Goal: Task Accomplishment & Management: Manage account settings

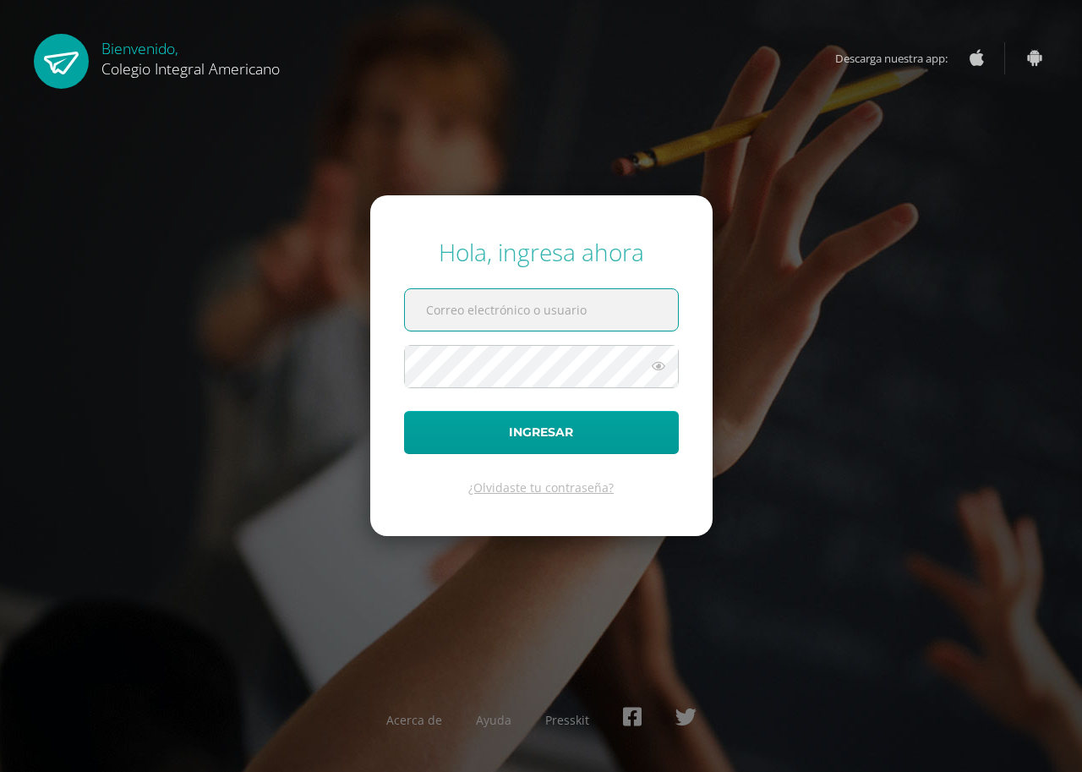
click at [546, 321] on input "text" at bounding box center [541, 309] width 273 height 41
type input "mbeltran@integralamericano.edu.gt"
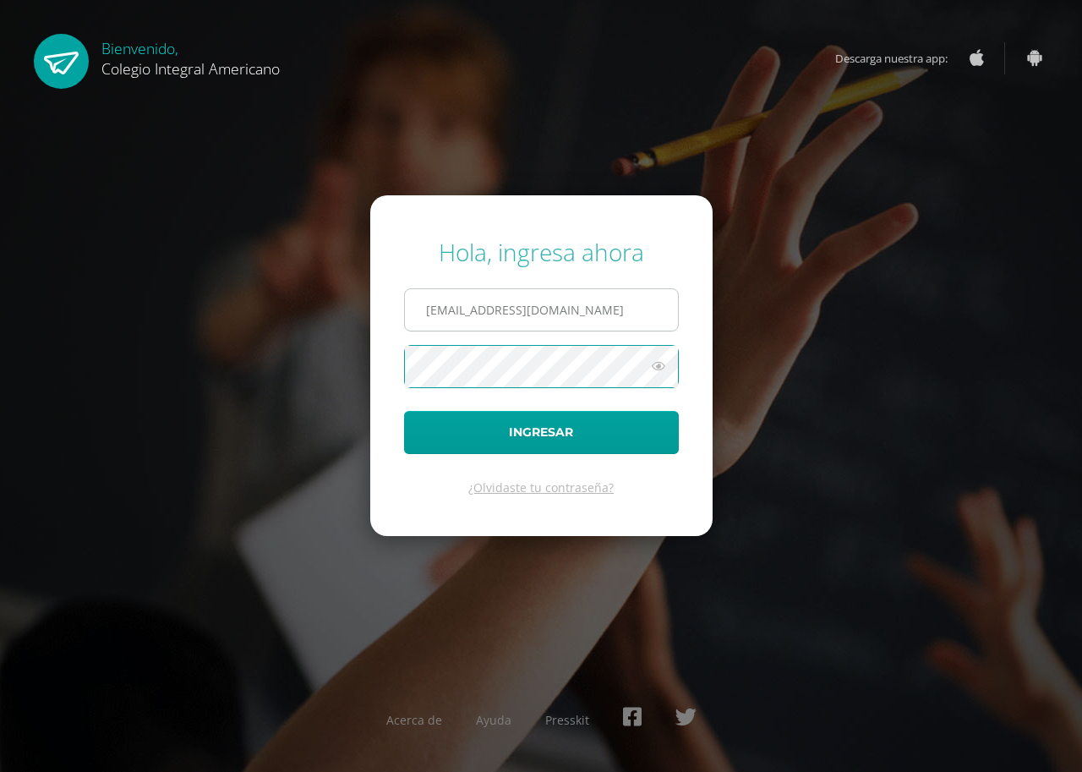
click at [404, 411] on button "Ingresar" at bounding box center [541, 432] width 275 height 43
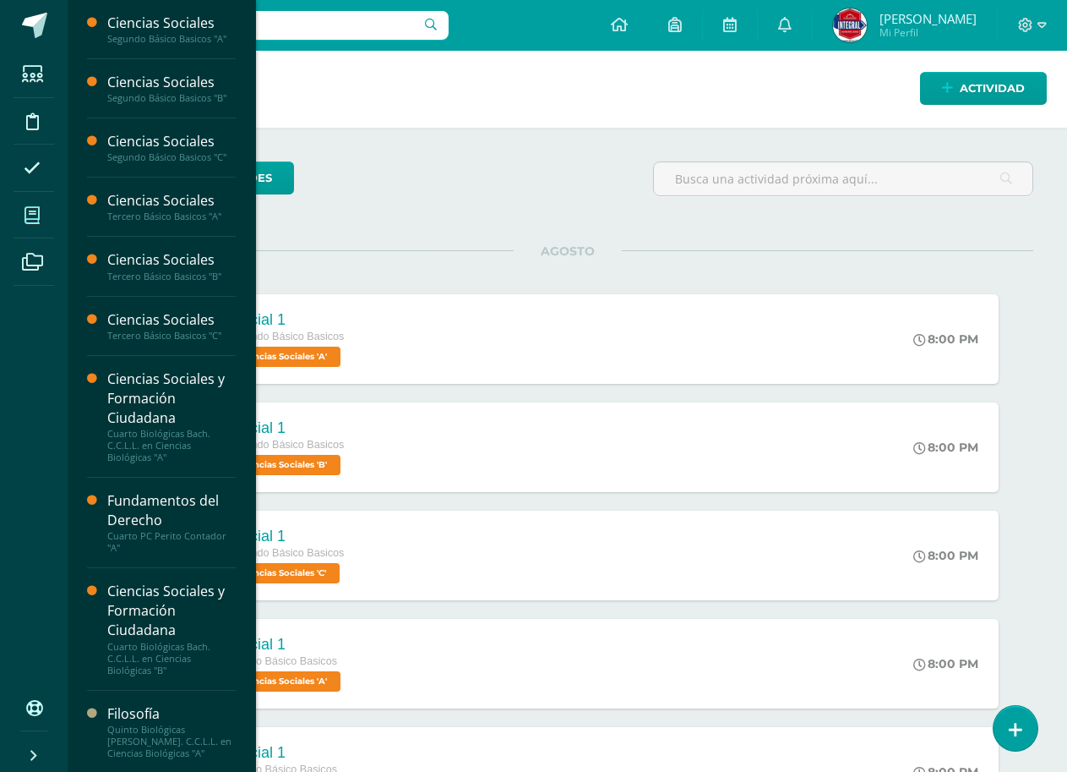
click at [39, 219] on icon at bounding box center [32, 215] width 15 height 17
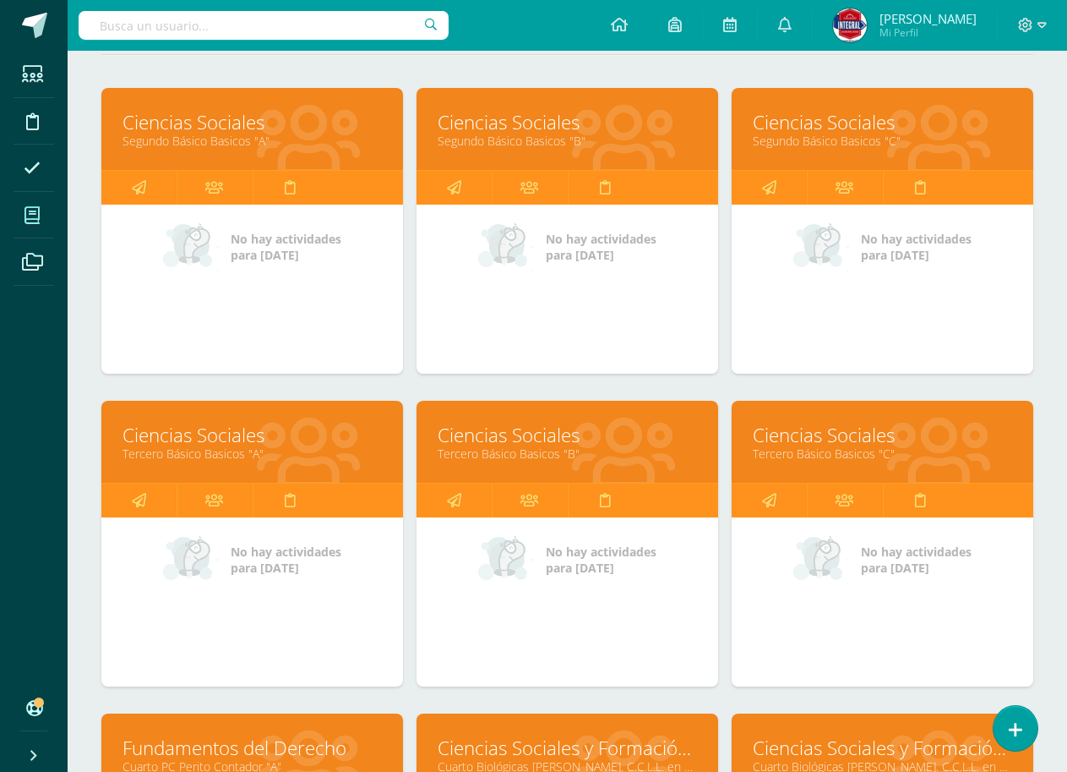
scroll to position [254, 0]
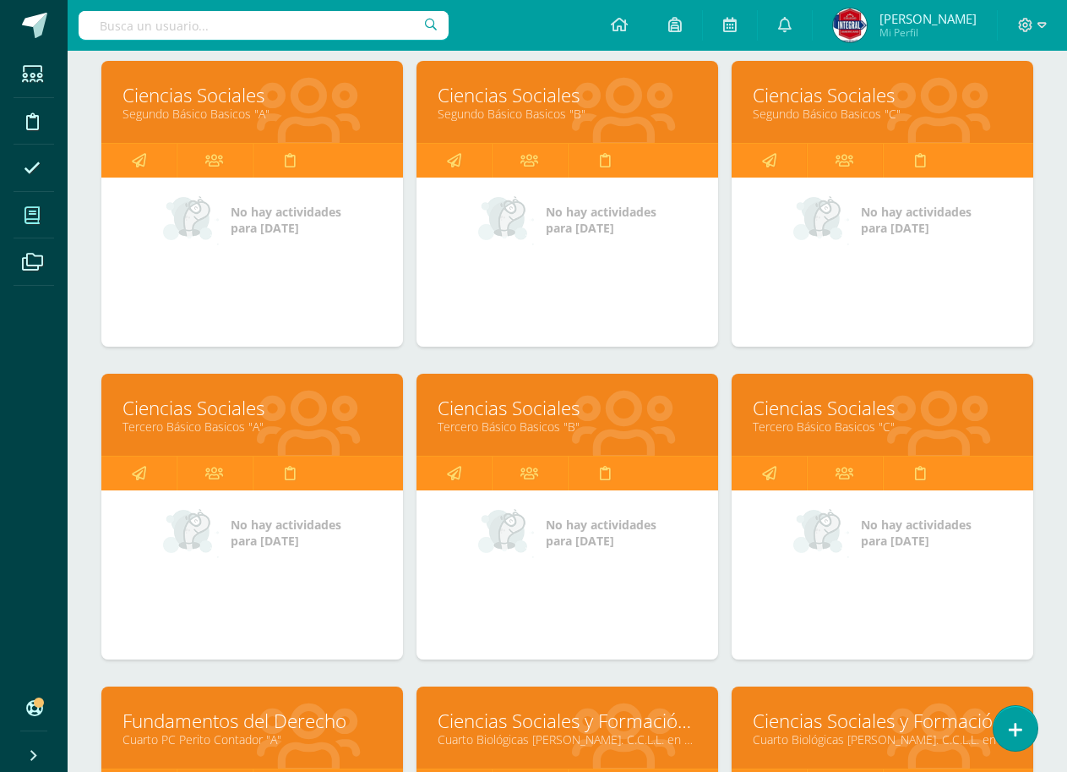
click at [578, 425] on link "Tercero Básico Basicos "B"" at bounding box center [567, 426] width 259 height 16
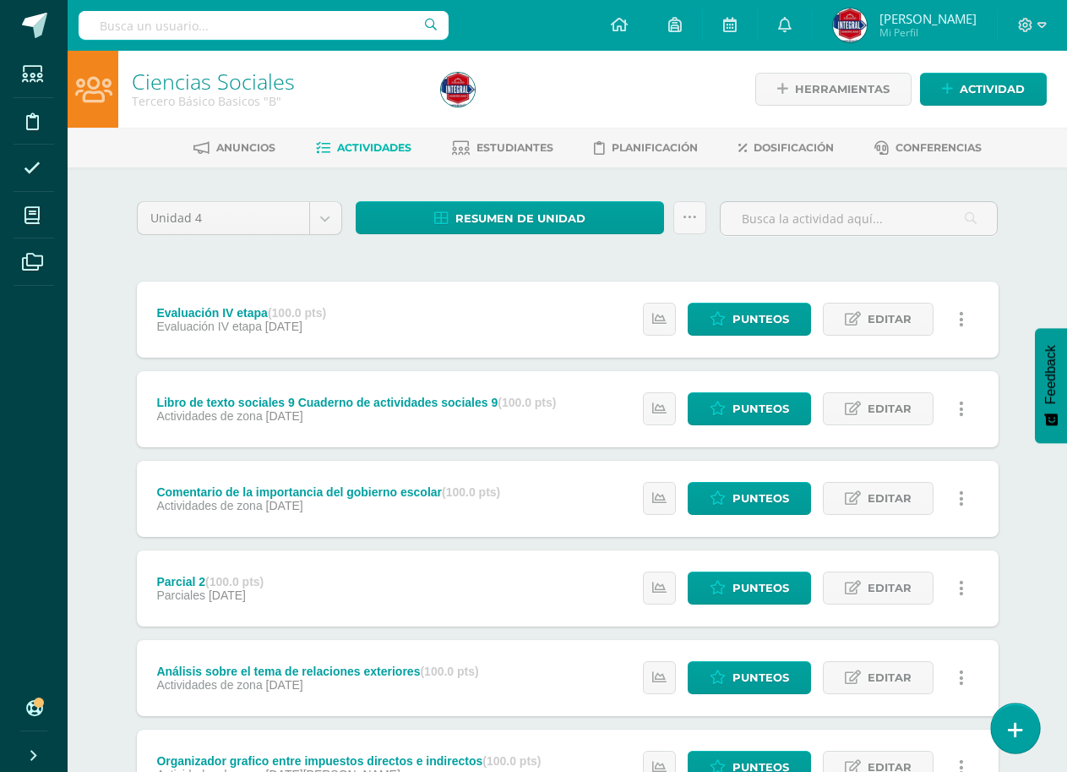
click at [1022, 735] on link at bounding box center [1015, 727] width 48 height 49
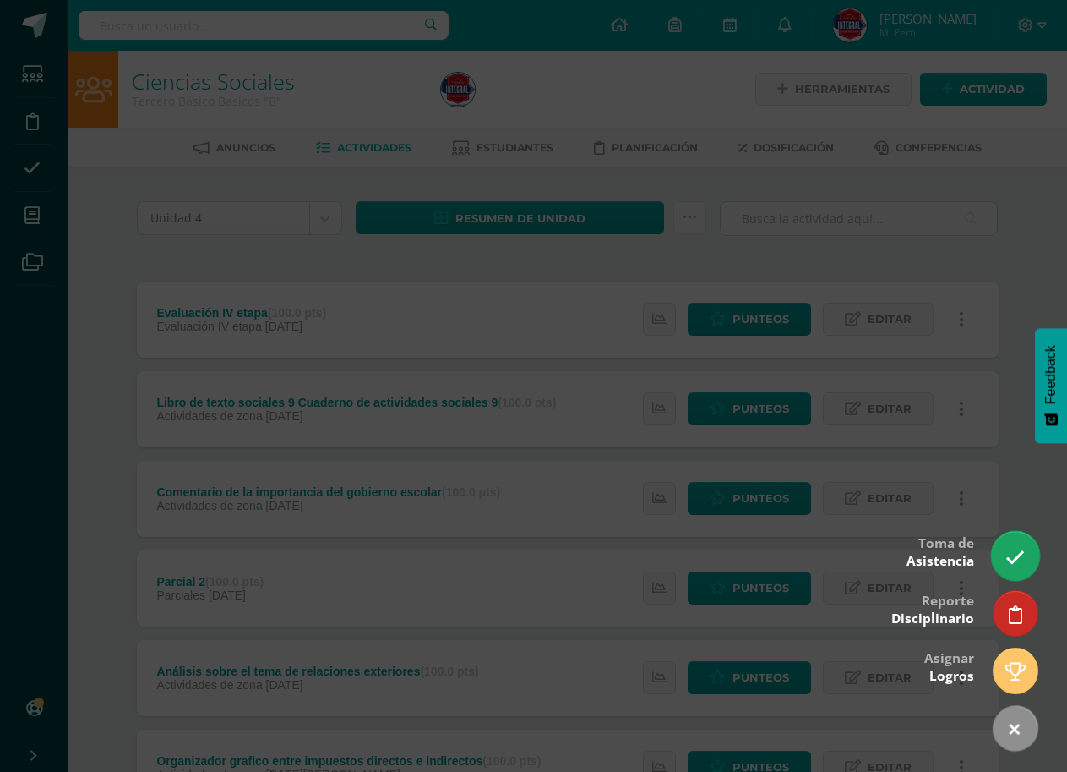
click at [1027, 559] on link at bounding box center [1015, 555] width 48 height 49
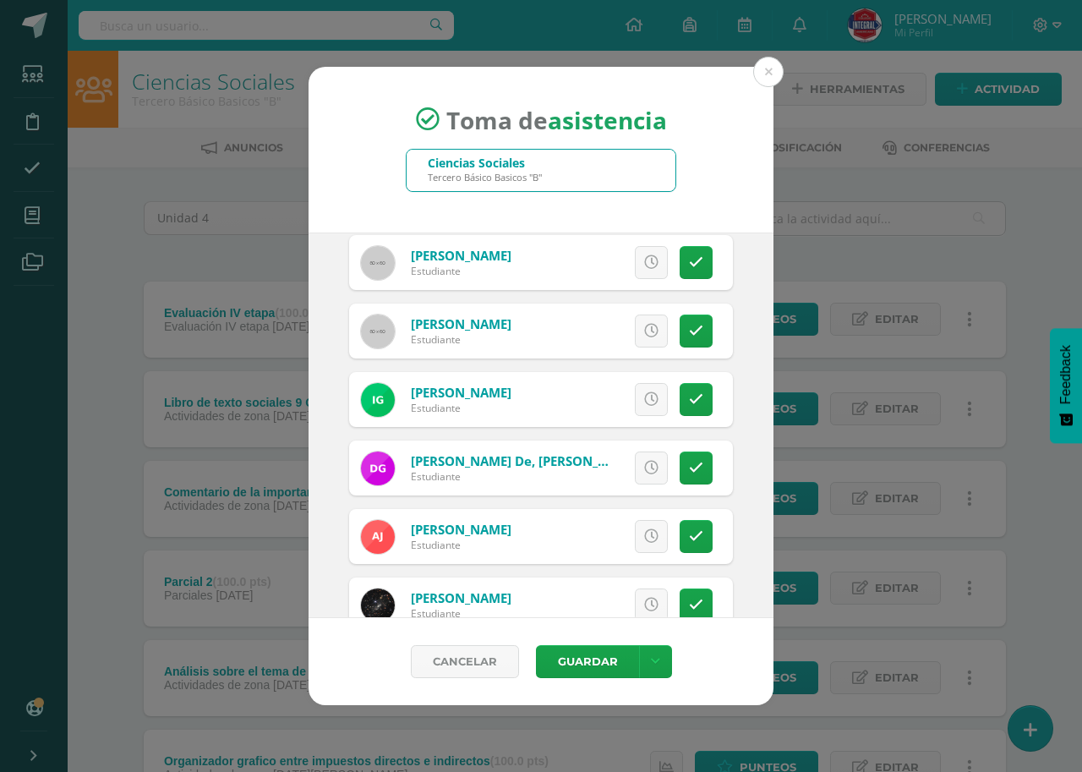
scroll to position [761, 0]
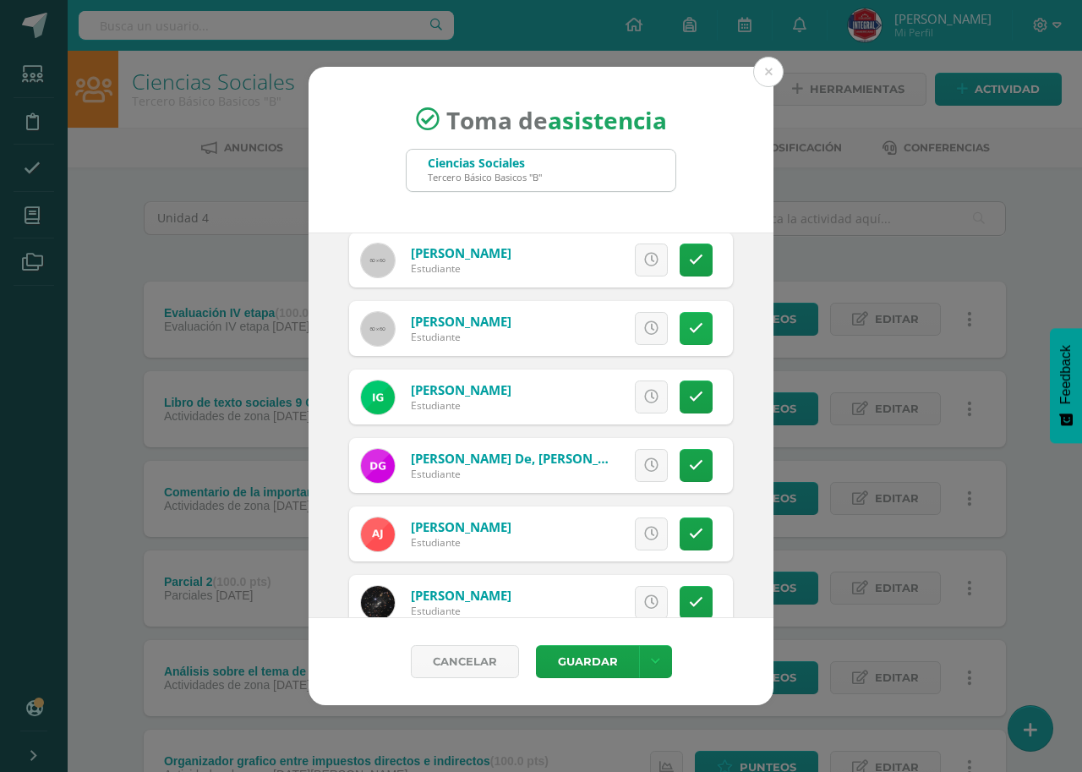
click at [689, 326] on icon at bounding box center [696, 328] width 14 height 14
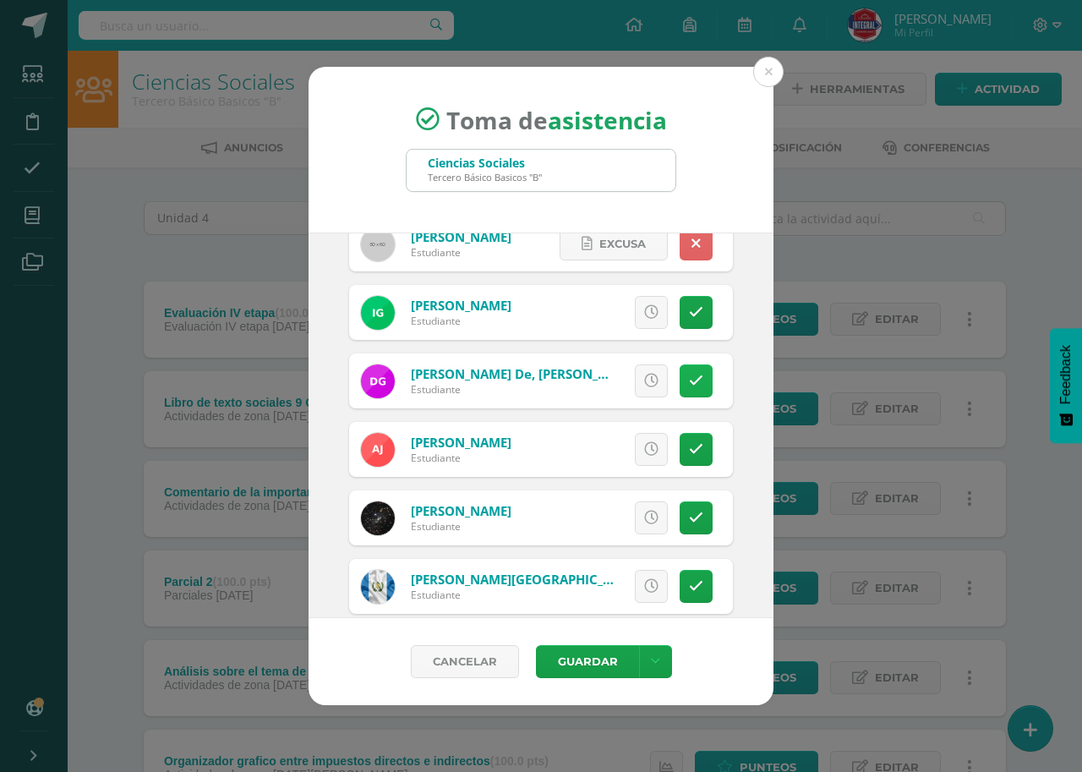
click at [688, 390] on link at bounding box center [695, 380] width 33 height 33
click at [694, 458] on link at bounding box center [695, 449] width 33 height 33
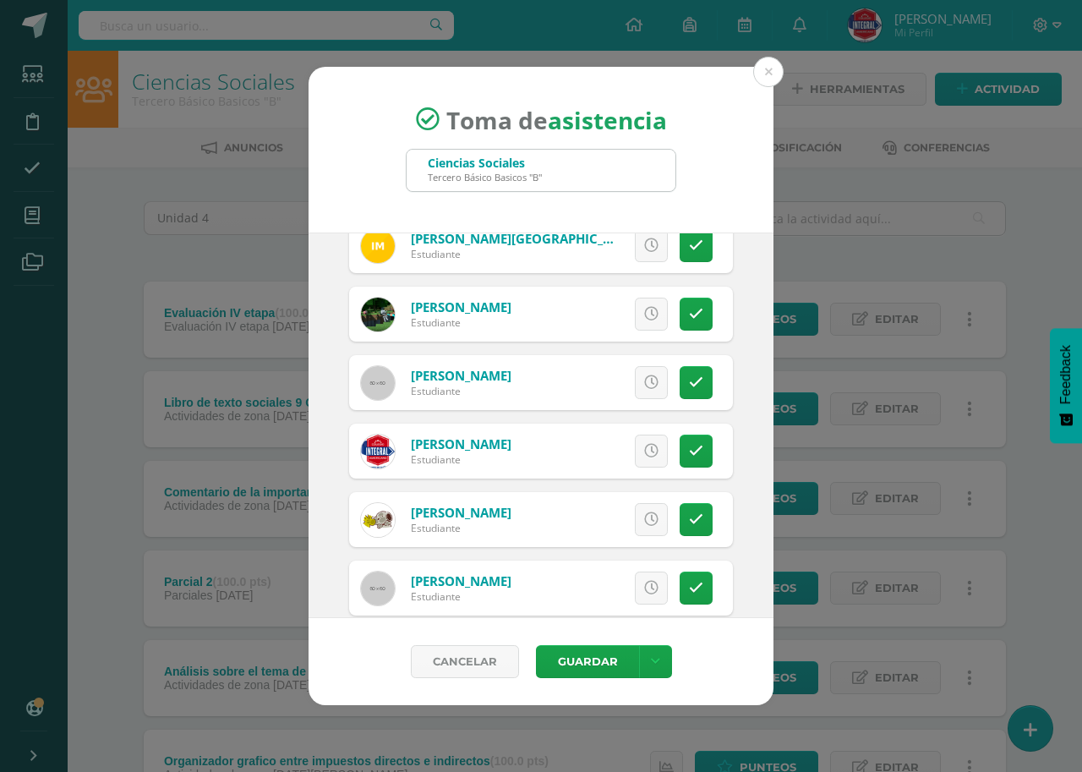
scroll to position [1352, 0]
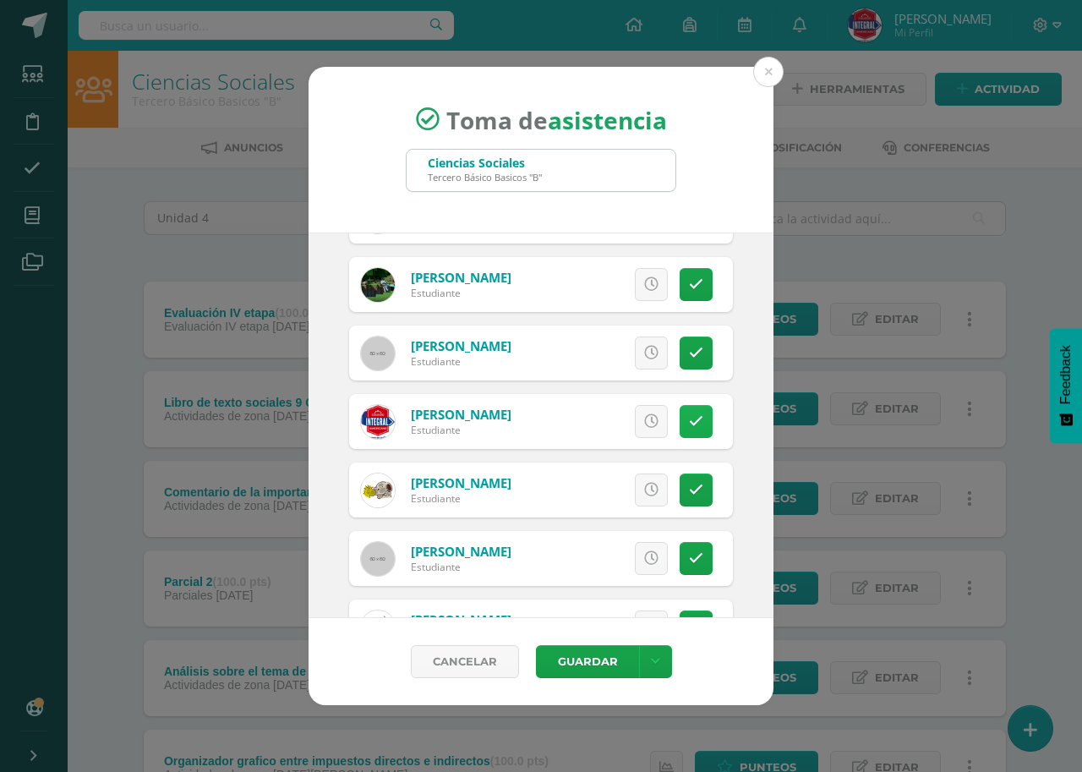
click at [689, 423] on icon at bounding box center [696, 421] width 14 height 14
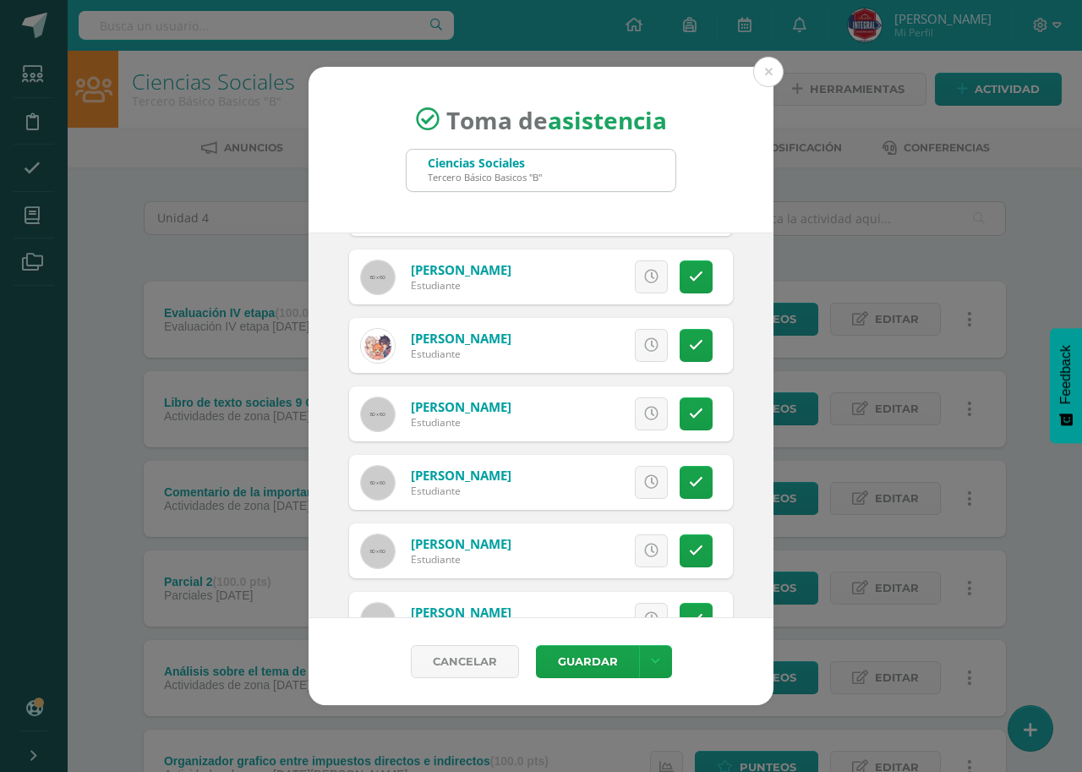
scroll to position [1690, 0]
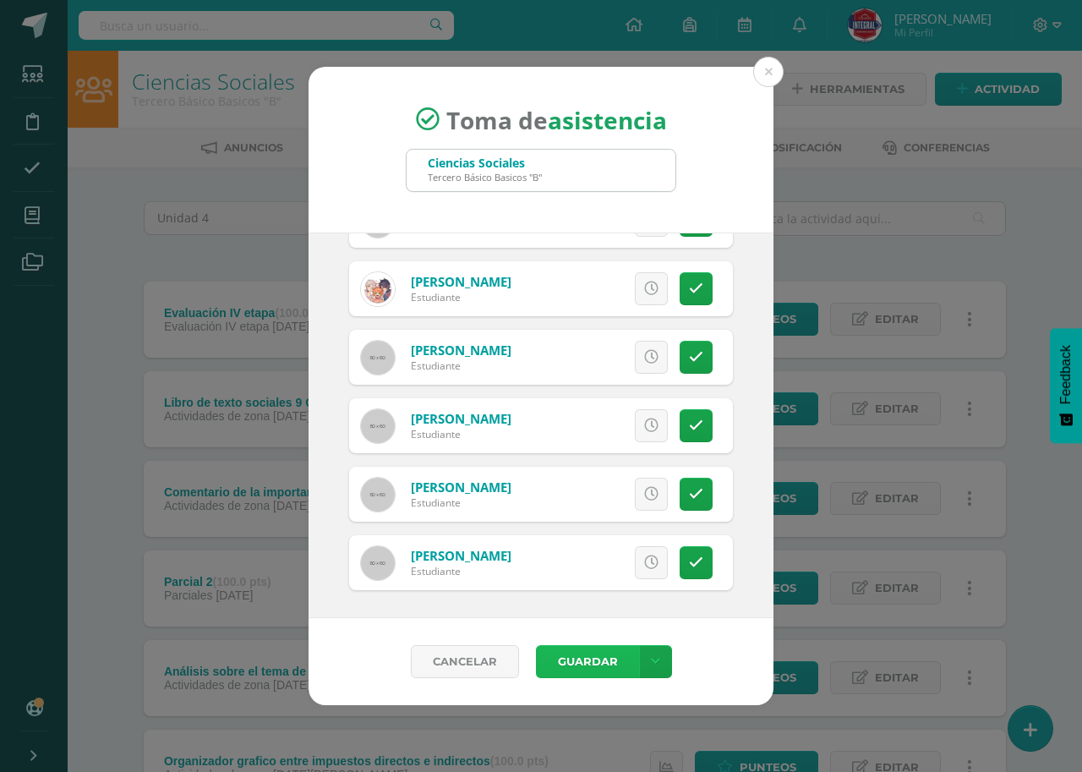
click at [598, 654] on button "Guardar" at bounding box center [587, 661] width 103 height 33
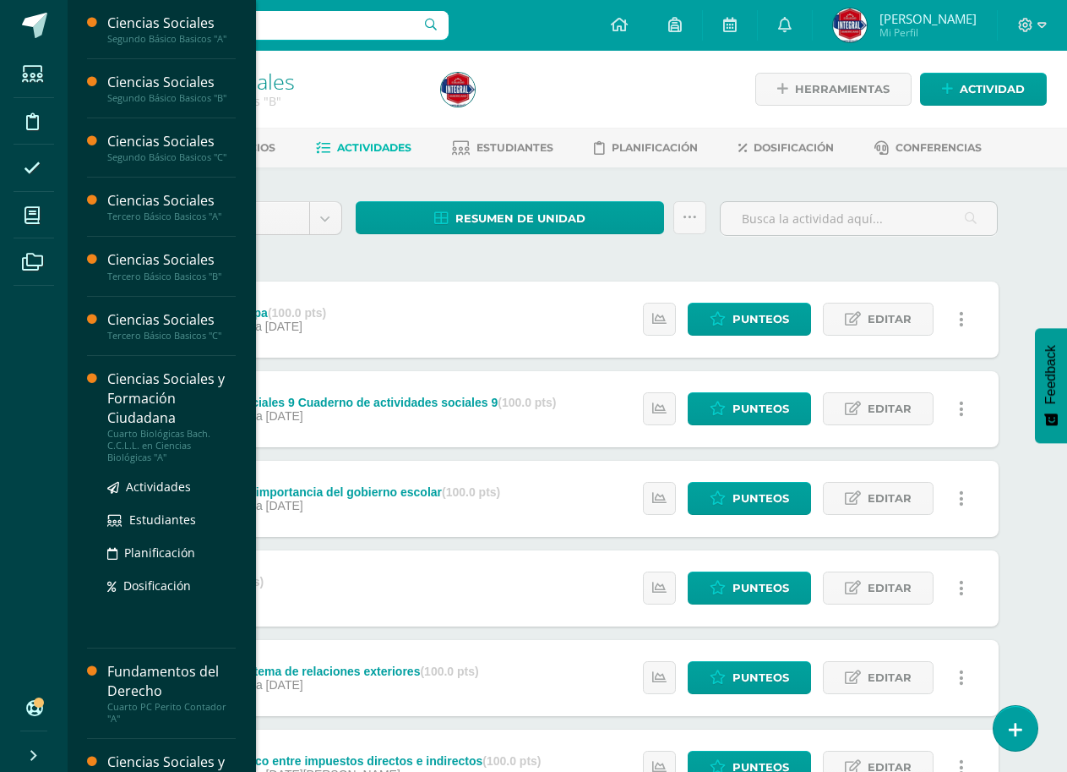
click at [148, 410] on div "Ciencias Sociales y Formación Ciudadana" at bounding box center [171, 398] width 128 height 58
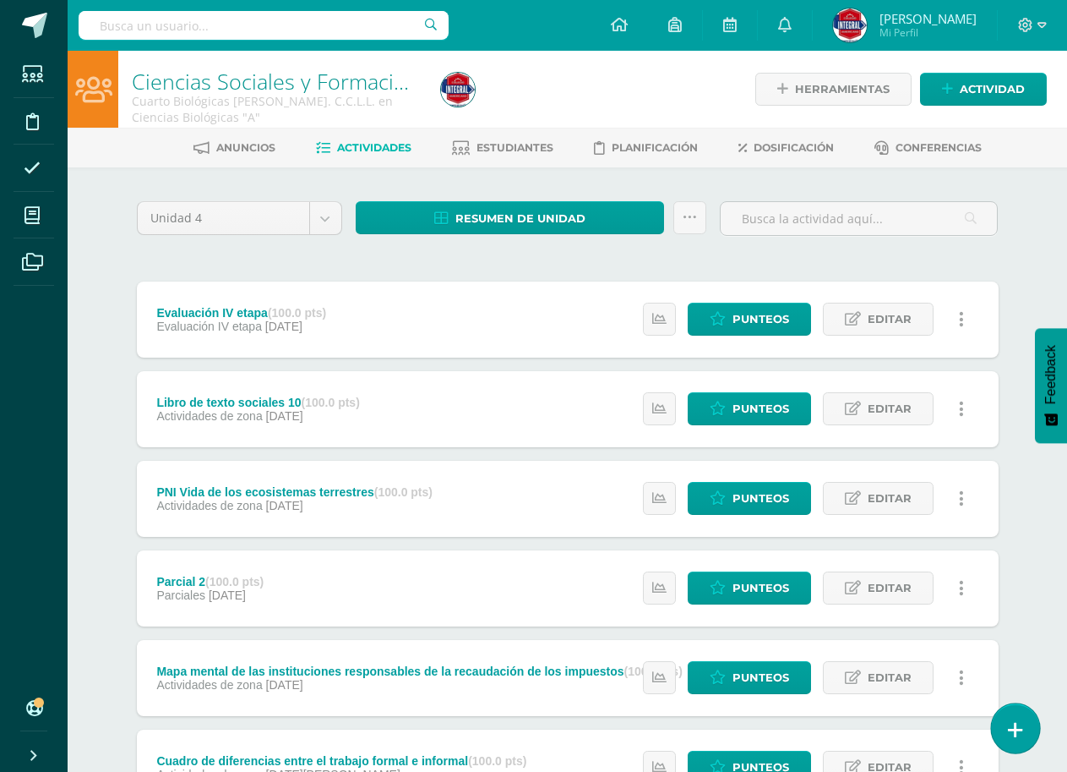
click at [1035, 730] on link at bounding box center [1015, 727] width 48 height 49
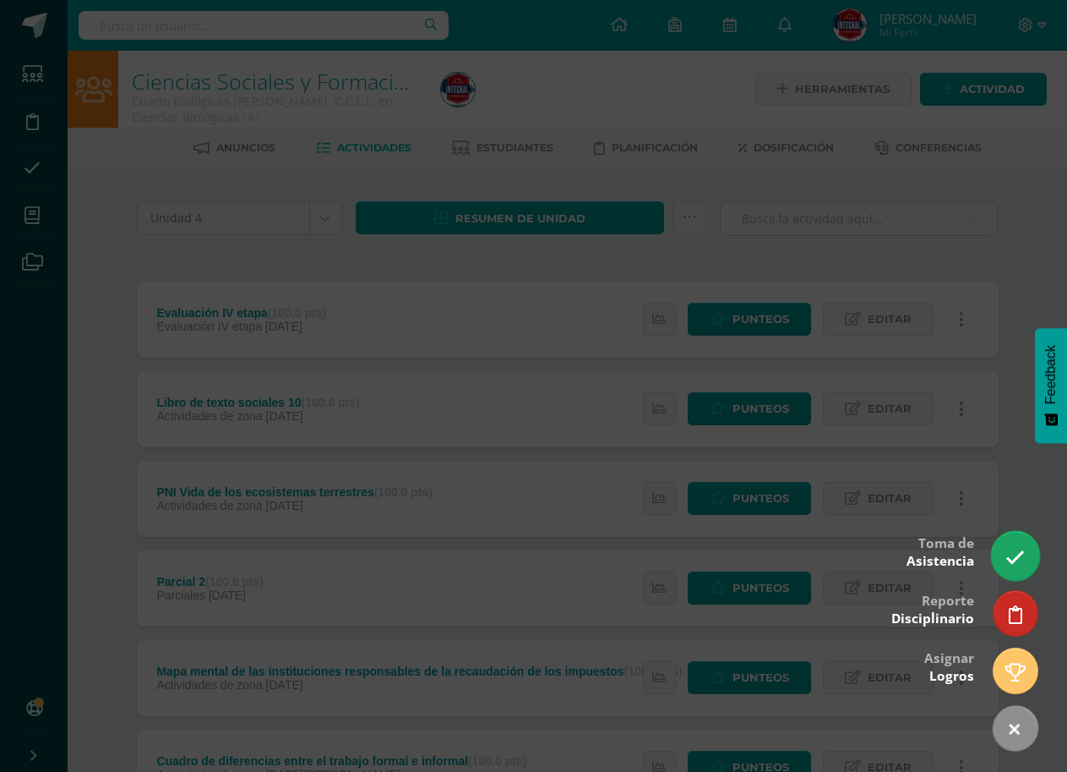
click at [1022, 553] on icon at bounding box center [1015, 557] width 19 height 19
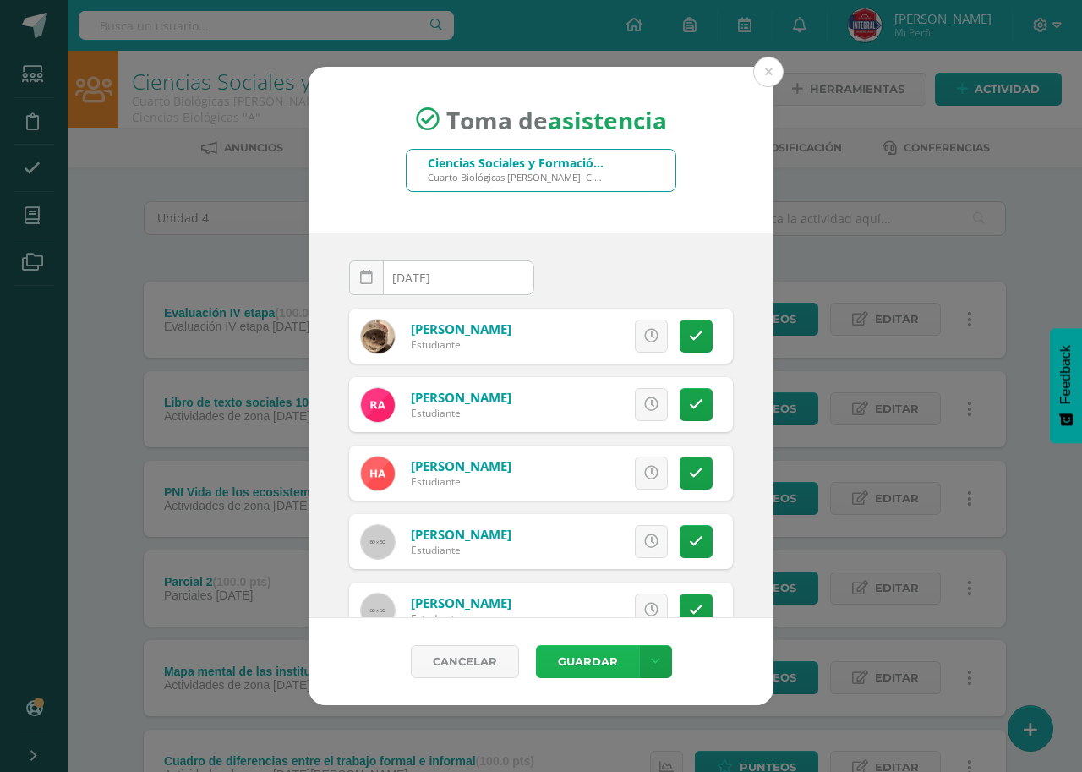
click at [595, 659] on button "Guardar" at bounding box center [587, 661] width 103 height 33
